Goal: Check status: Check status

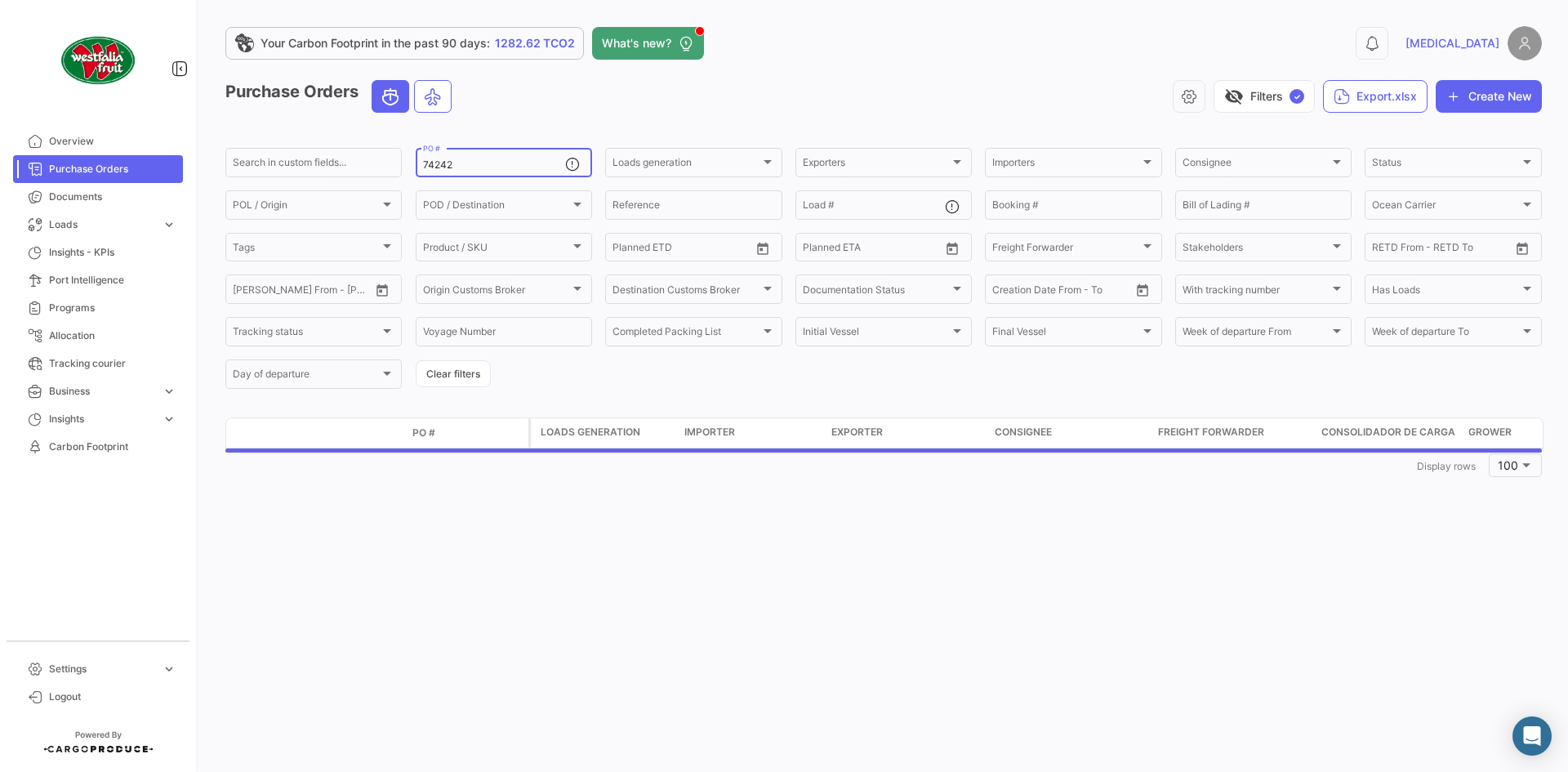
click at [517, 158] on div "74242 PO #" at bounding box center [494, 161] width 142 height 32
click at [461, 174] on div "74242 PO #" at bounding box center [494, 161] width 142 height 32
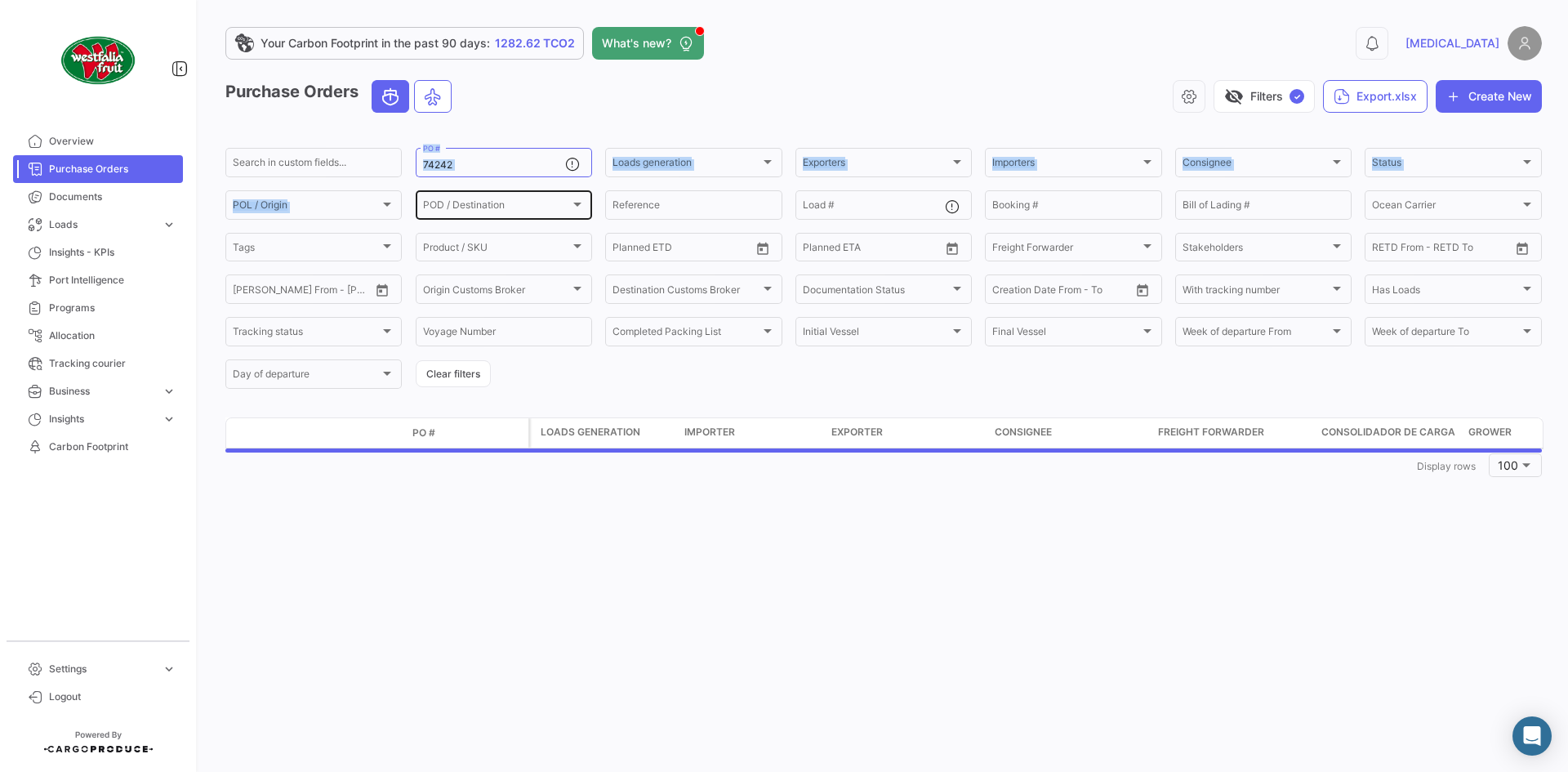
drag, startPoint x: 461, startPoint y: 172, endPoint x: 419, endPoint y: 192, distance: 46.5
click at [0, 0] on div "Search in custom fields... 74242 PO # Loads generation Loads generation Exporte…" at bounding box center [0, 0] width 0 height 0
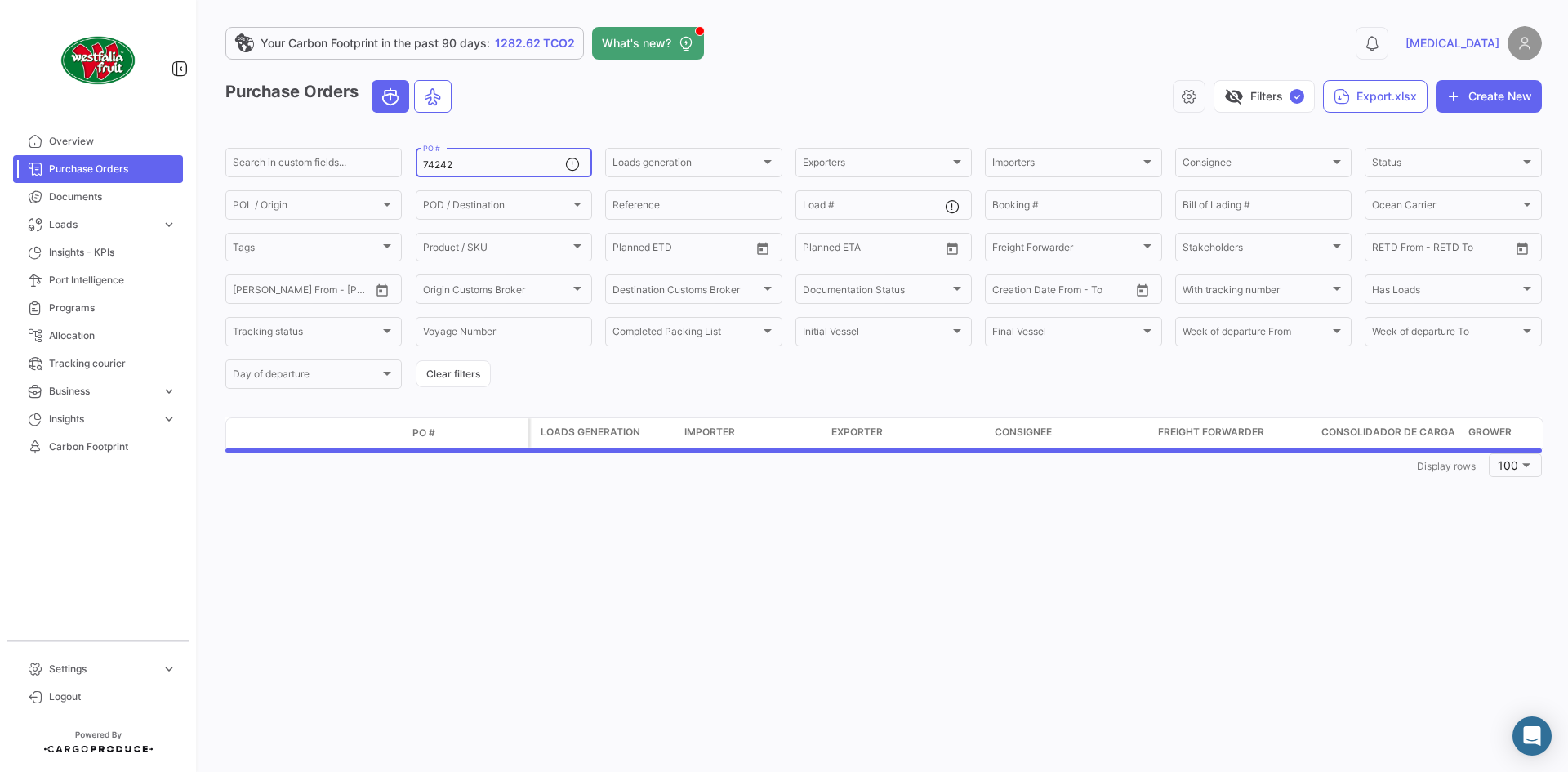
click at [462, 166] on input "74242" at bounding box center [494, 165] width 142 height 12
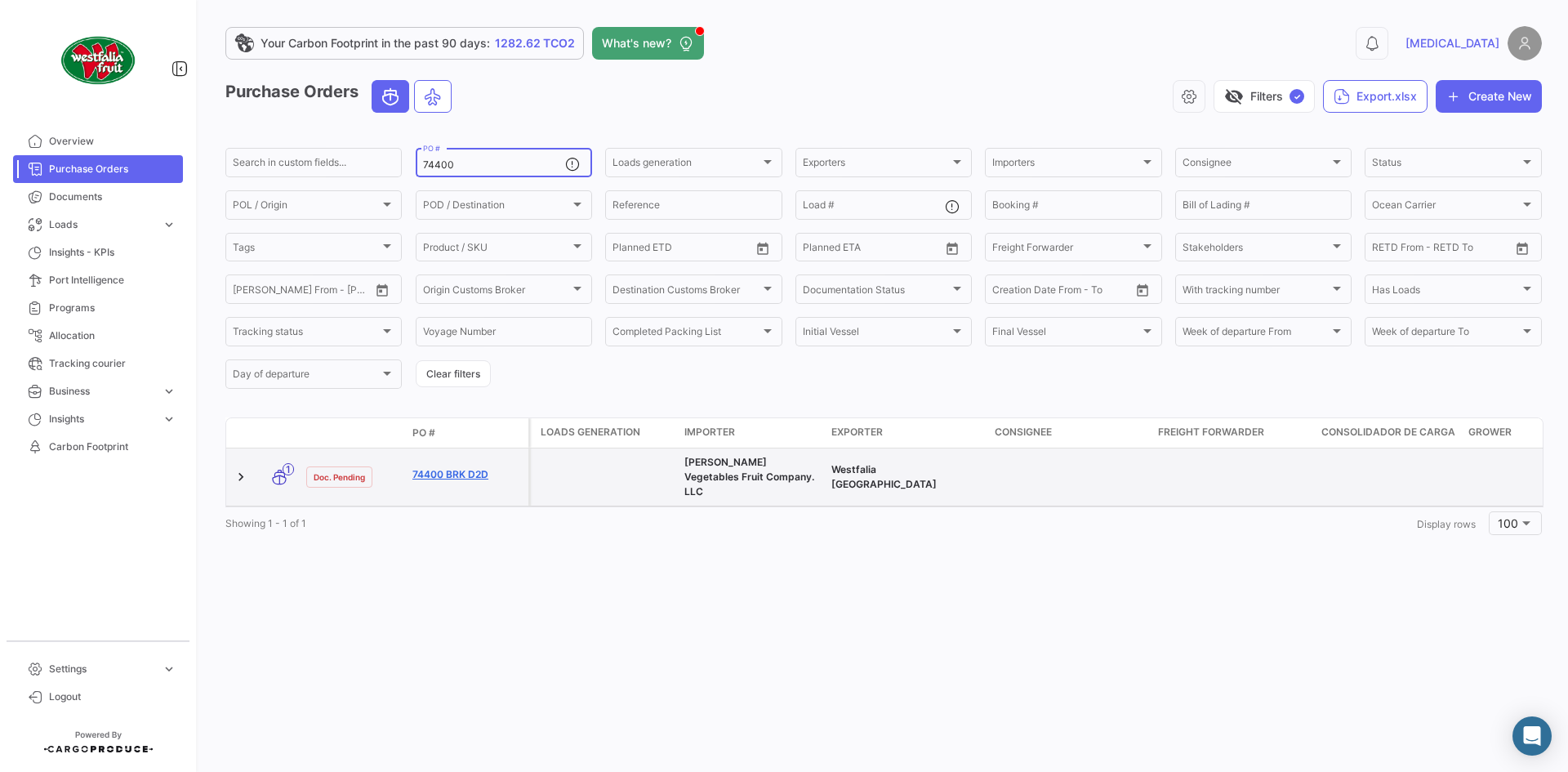
type input "74400"
click at [473, 467] on link "74400 BRK D2D" at bounding box center [467, 475] width 110 height 15
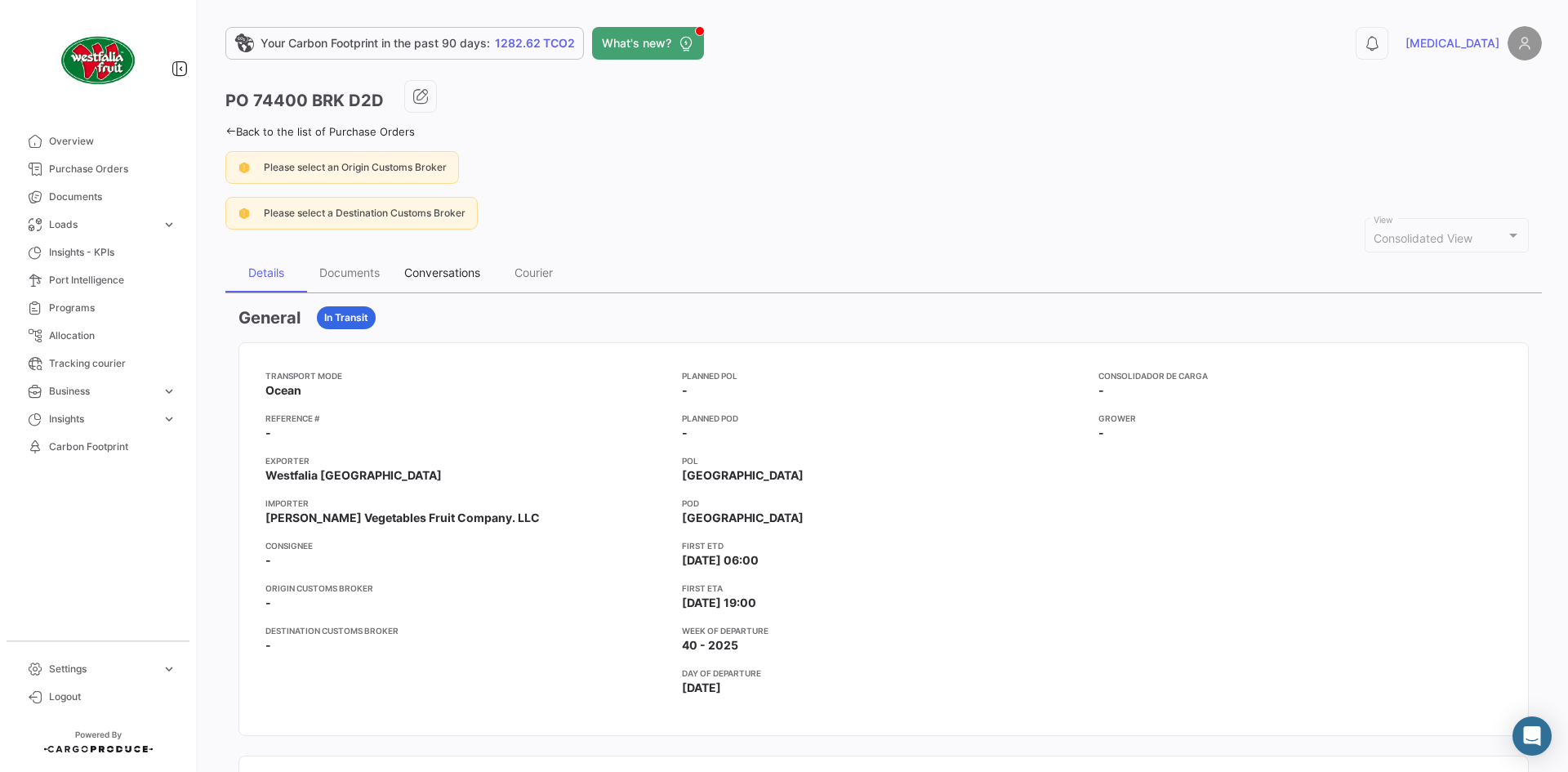
click at [394, 276] on div "Conversations" at bounding box center [442, 273] width 100 height 39
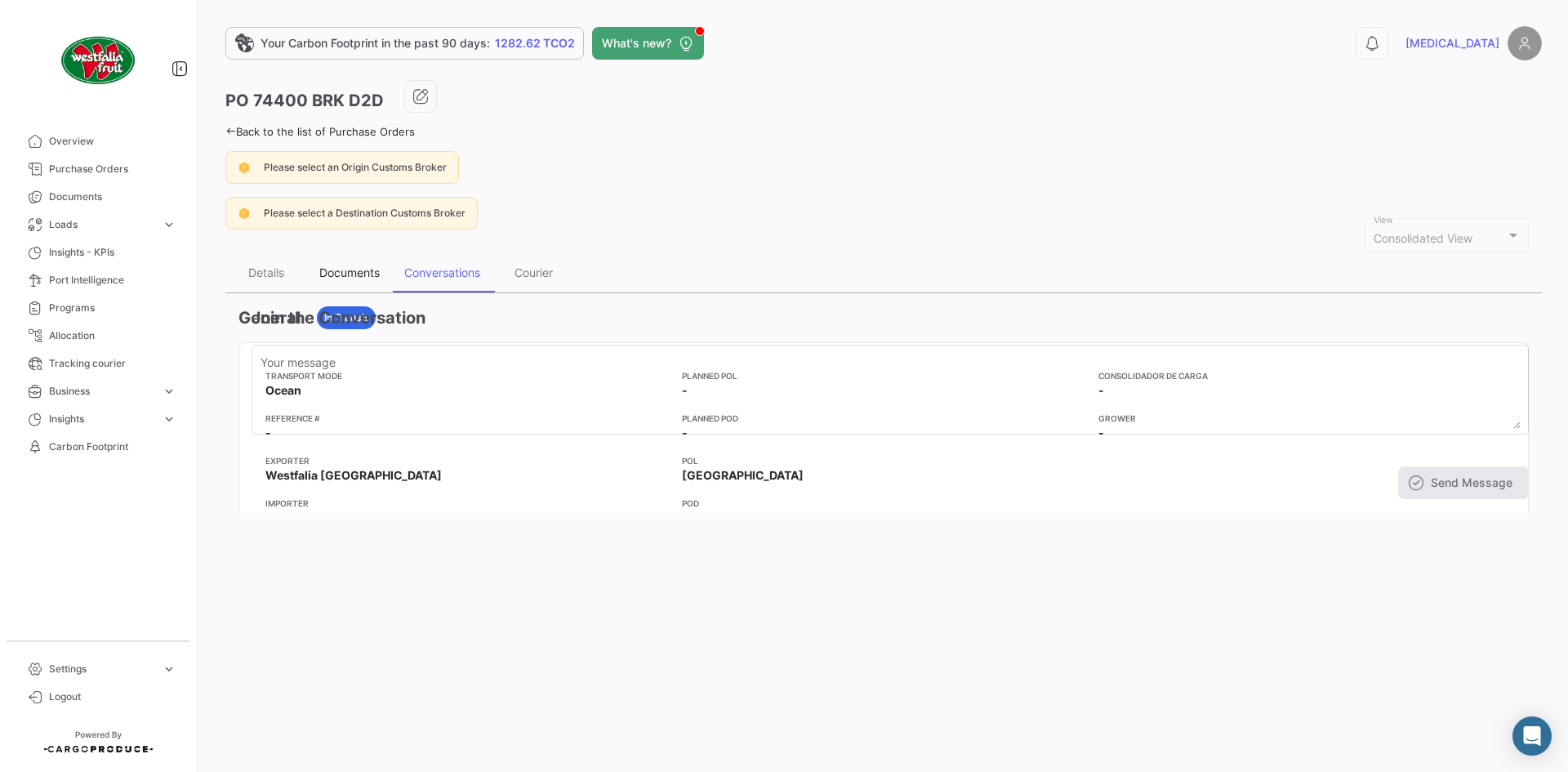
click at [367, 273] on div "Documents" at bounding box center [350, 273] width 60 height 14
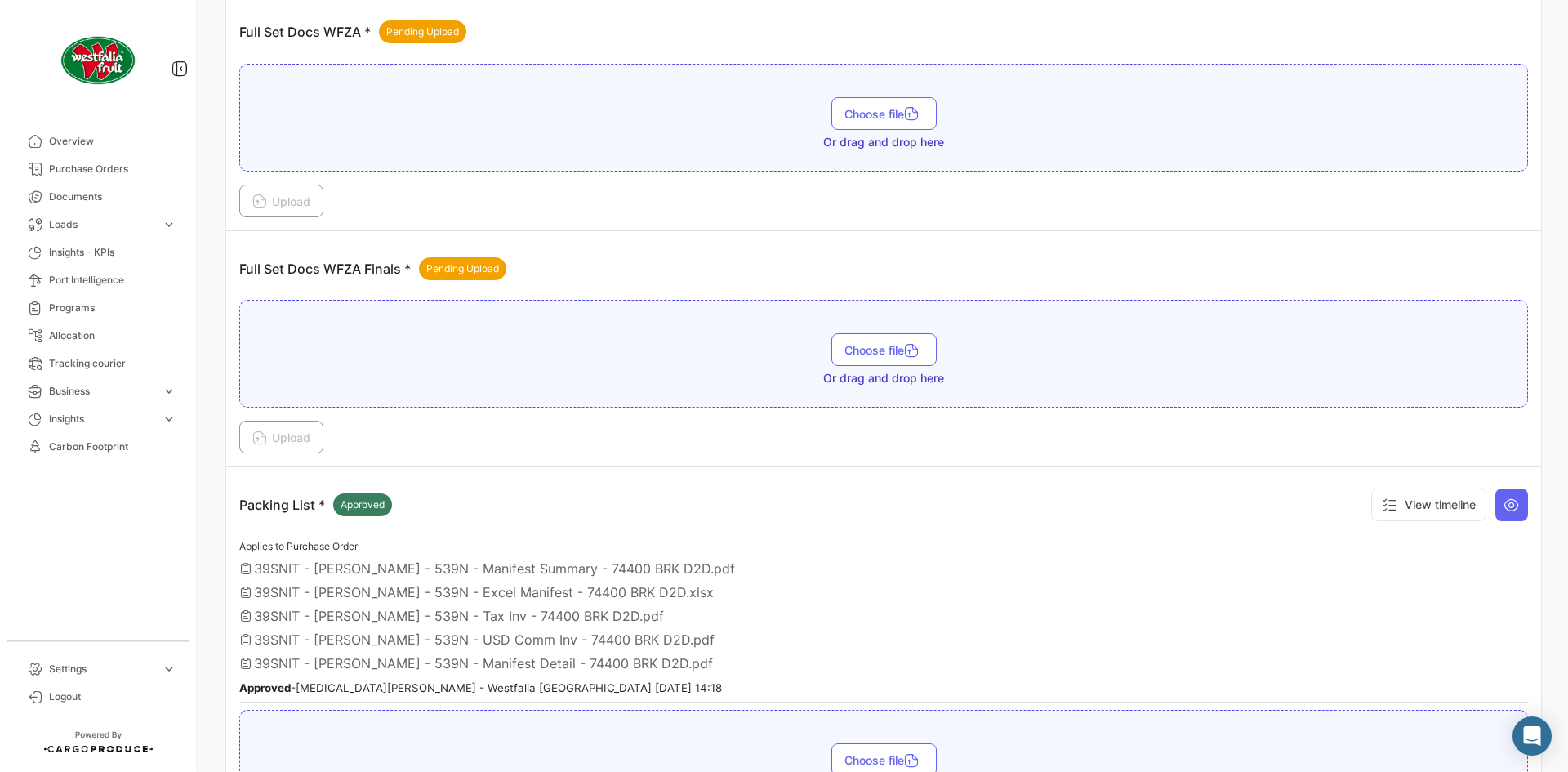
scroll to position [81, 0]
